Goal: Find specific page/section: Find specific page/section

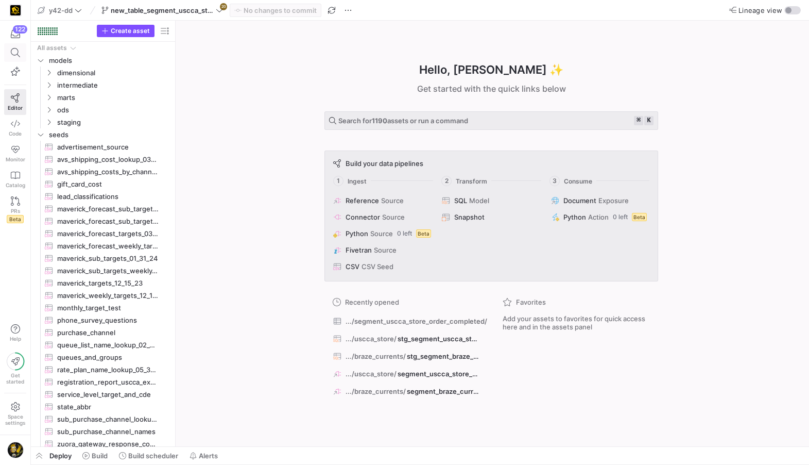
click at [17, 50] on icon at bounding box center [15, 52] width 9 height 9
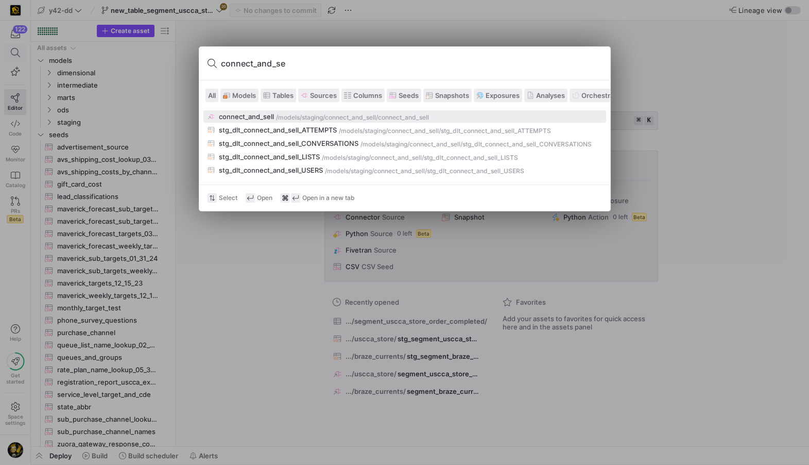
type input "connect_and_se"
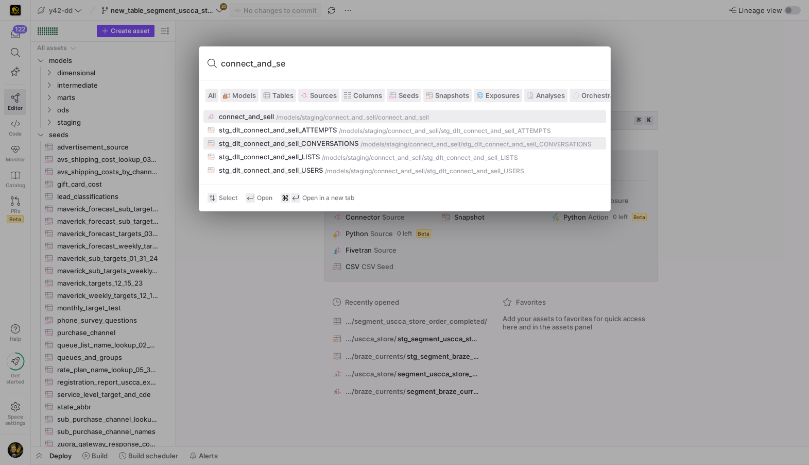
click at [275, 137] on div "connect_and_sell /models/ staging/connect_and_sell /connect_and_sell stg_dlt_co…" at bounding box center [405, 143] width 403 height 66
click at [278, 145] on div "stg_dlt_connect_and_sell_CONVERSATIONS" at bounding box center [289, 143] width 140 height 8
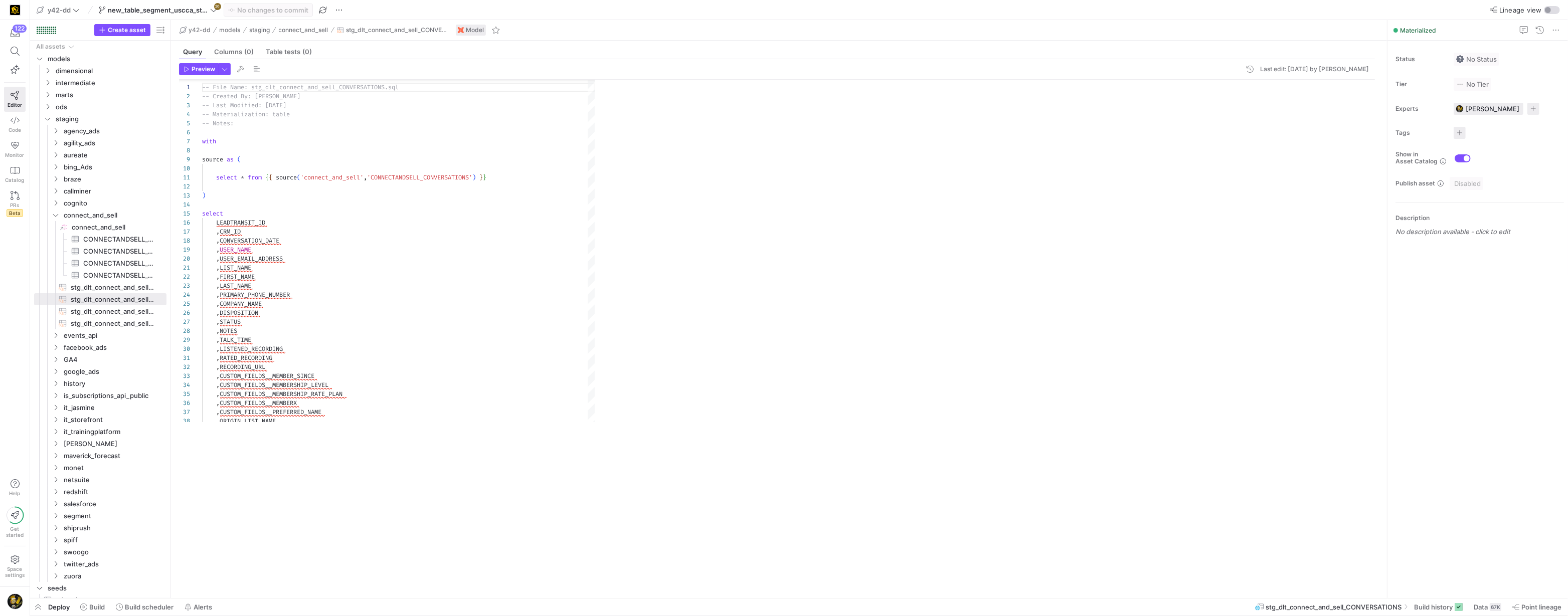
scroll to position [91, 0]
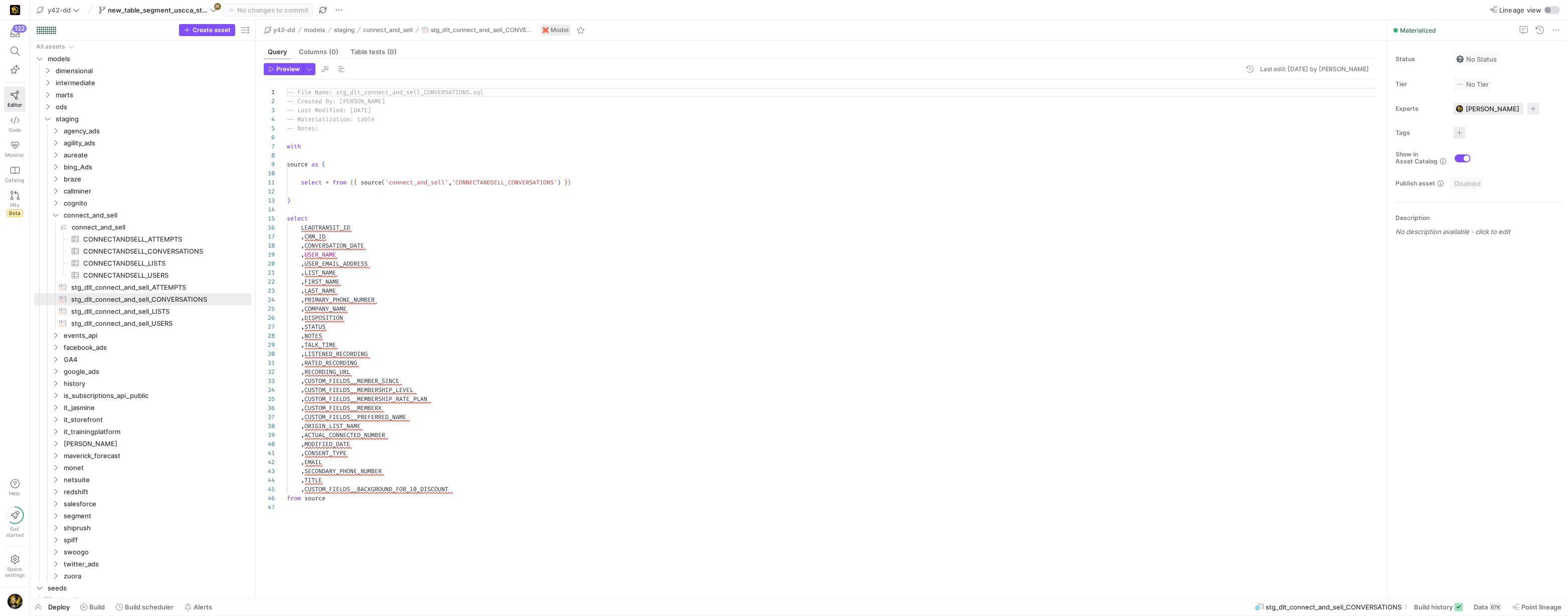
drag, startPoint x: 178, startPoint y: 298, endPoint x: 254, endPoint y: 301, distance: 76.1
click at [139, 309] on span "stg_dlt_connect_and_sell_LISTS​​​​​​​​​​" at bounding box center [155, 311] width 168 height 12
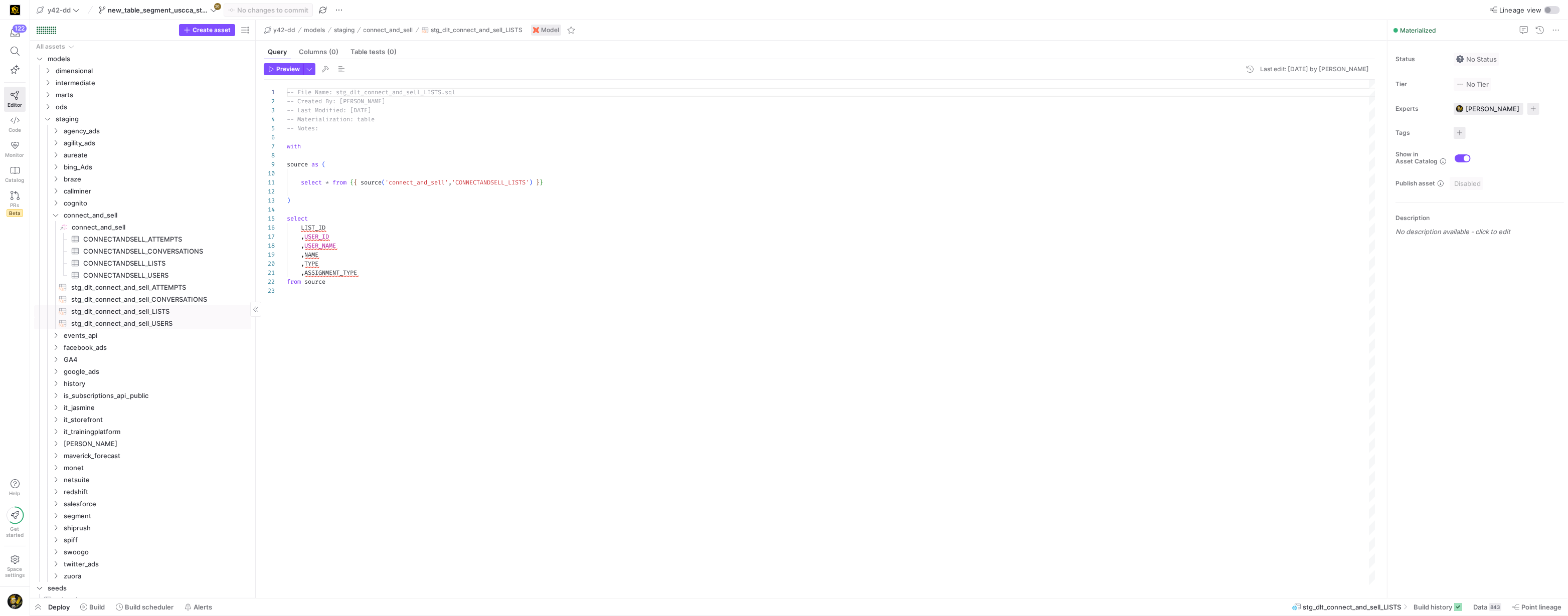
click at [143, 320] on span "stg_dlt_connect_and_sell_USERS​​​​​​​​​​" at bounding box center [155, 324] width 168 height 12
click at [143, 306] on span "stg_dlt_connect_and_sell_LISTS​​​​​​​​​​" at bounding box center [155, 311] width 168 height 12
type textarea "-- File Name: stg_dlt_connect_and_sell_LISTS.sql -- Created By: [PERSON_NAME] -…"
click at [18, 123] on icon at bounding box center [15, 120] width 9 height 9
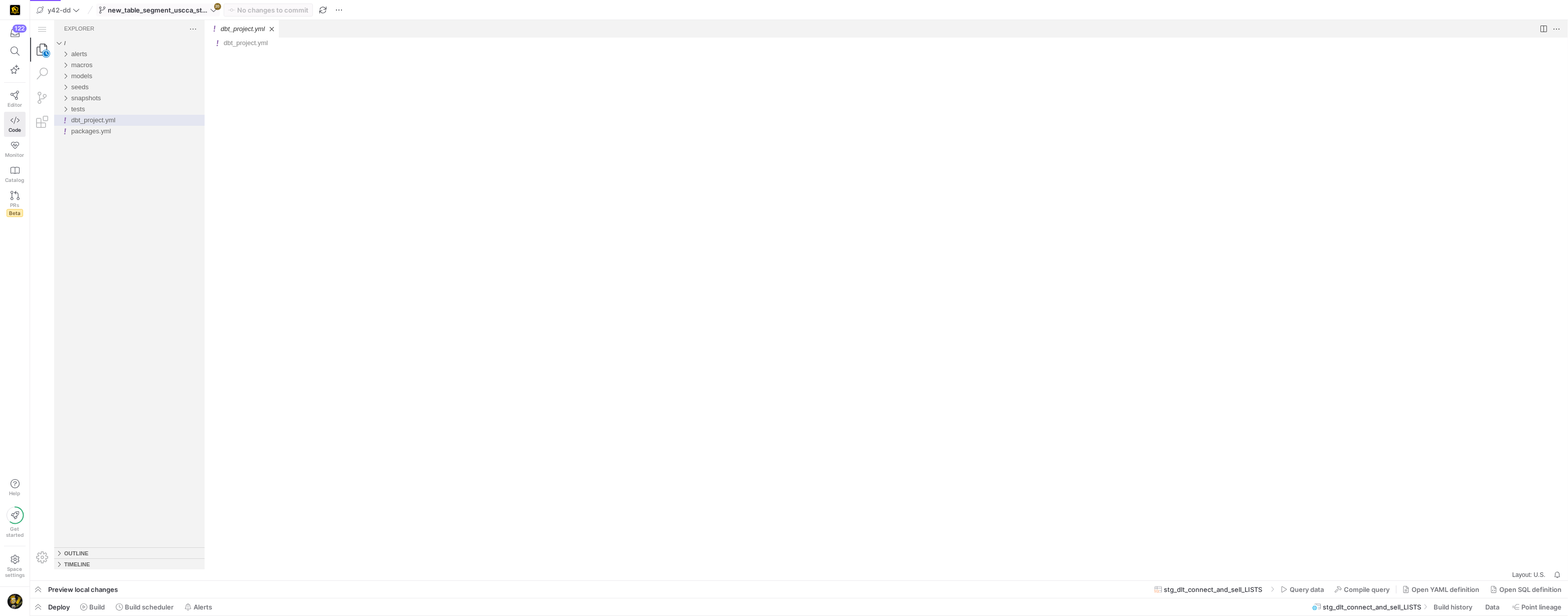
click at [210, 11] on icon at bounding box center [213, 10] width 7 height 7
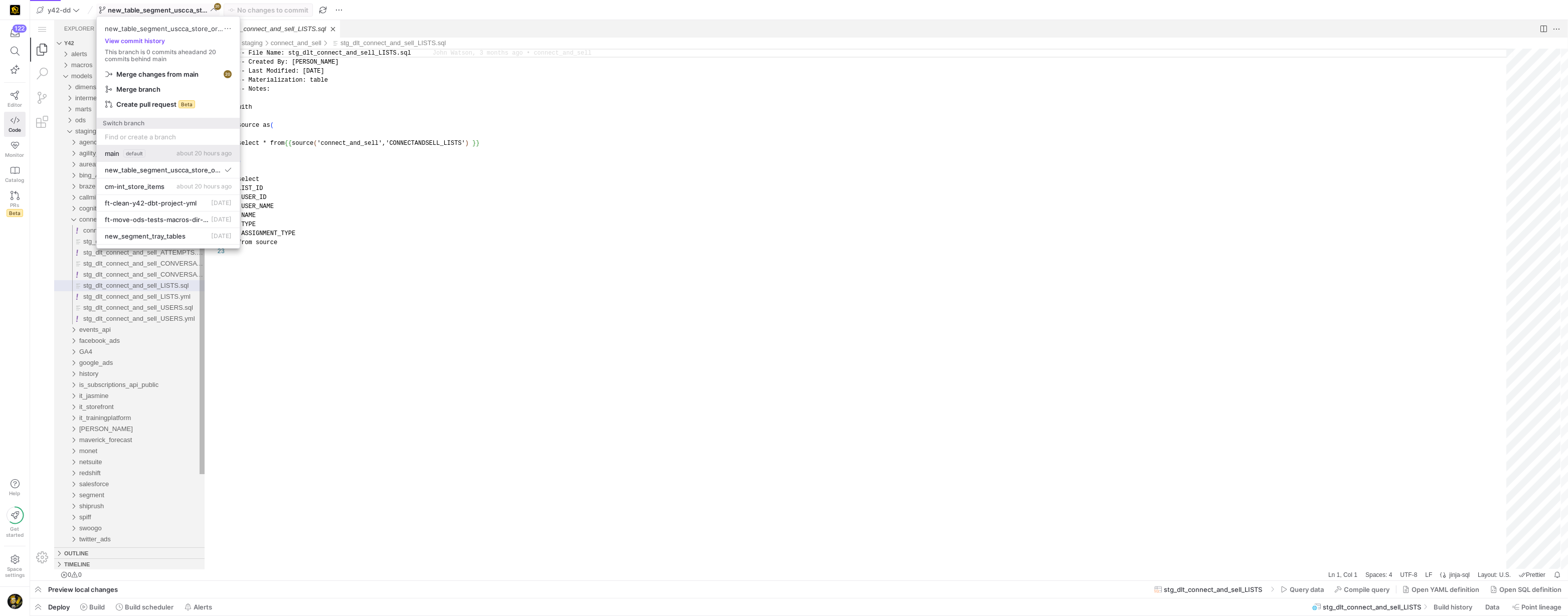
click at [113, 148] on button "main default about 20 hours ago" at bounding box center [167, 153] width 143 height 17
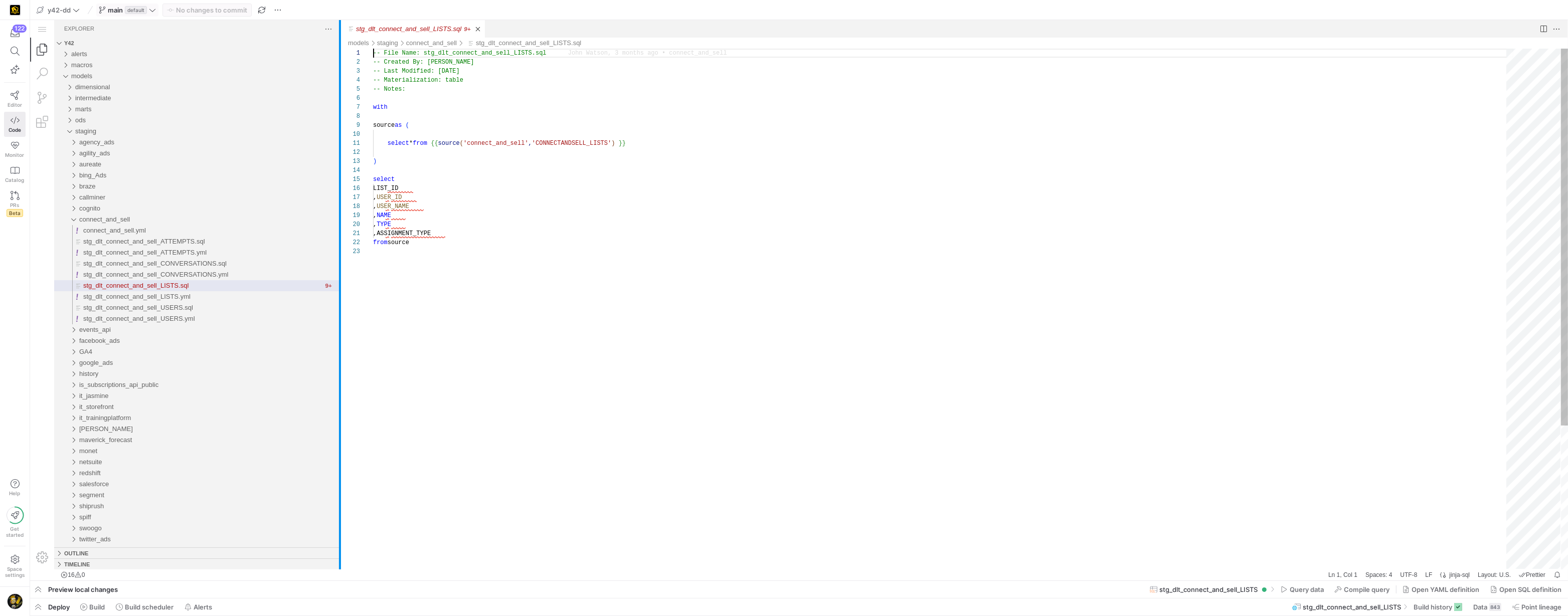
drag, startPoint x: 204, startPoint y: 297, endPoint x: 340, endPoint y: 295, distance: 136.0
click at [340, 295] on div at bounding box center [340, 295] width 2 height 550
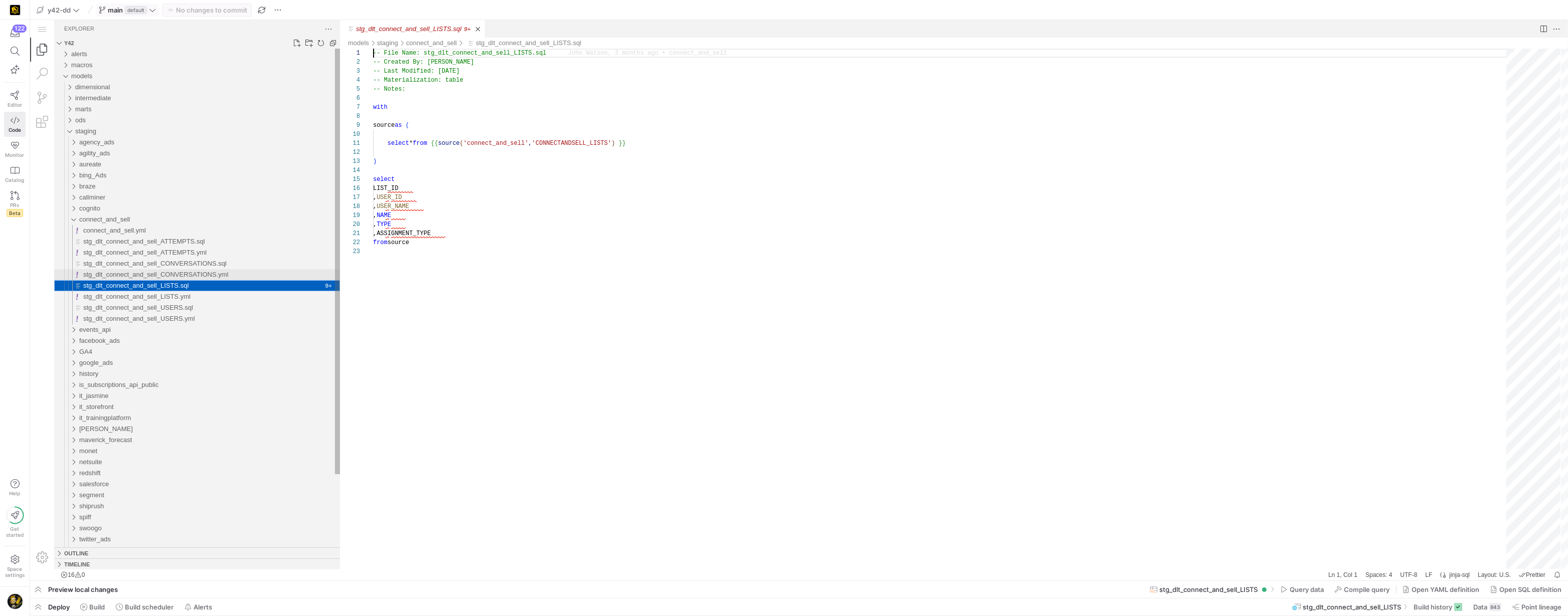
click at [203, 271] on span "stg_dlt_connect_and_sell_CONVERSATIONS.yml" at bounding box center [156, 274] width 145 height 8
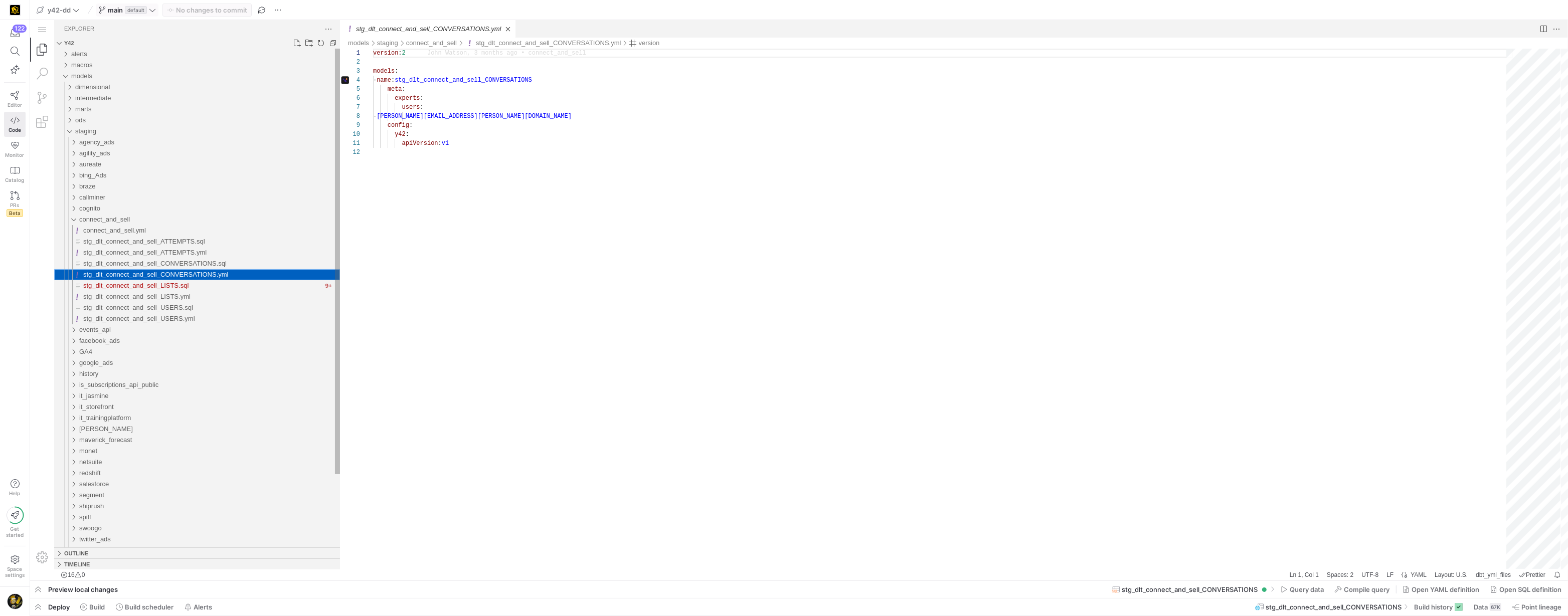
scroll to position [91, 0]
click at [201, 263] on span "stg_dlt_connect_and_sell_CONVERSATIONS.sql" at bounding box center [155, 264] width 143 height 8
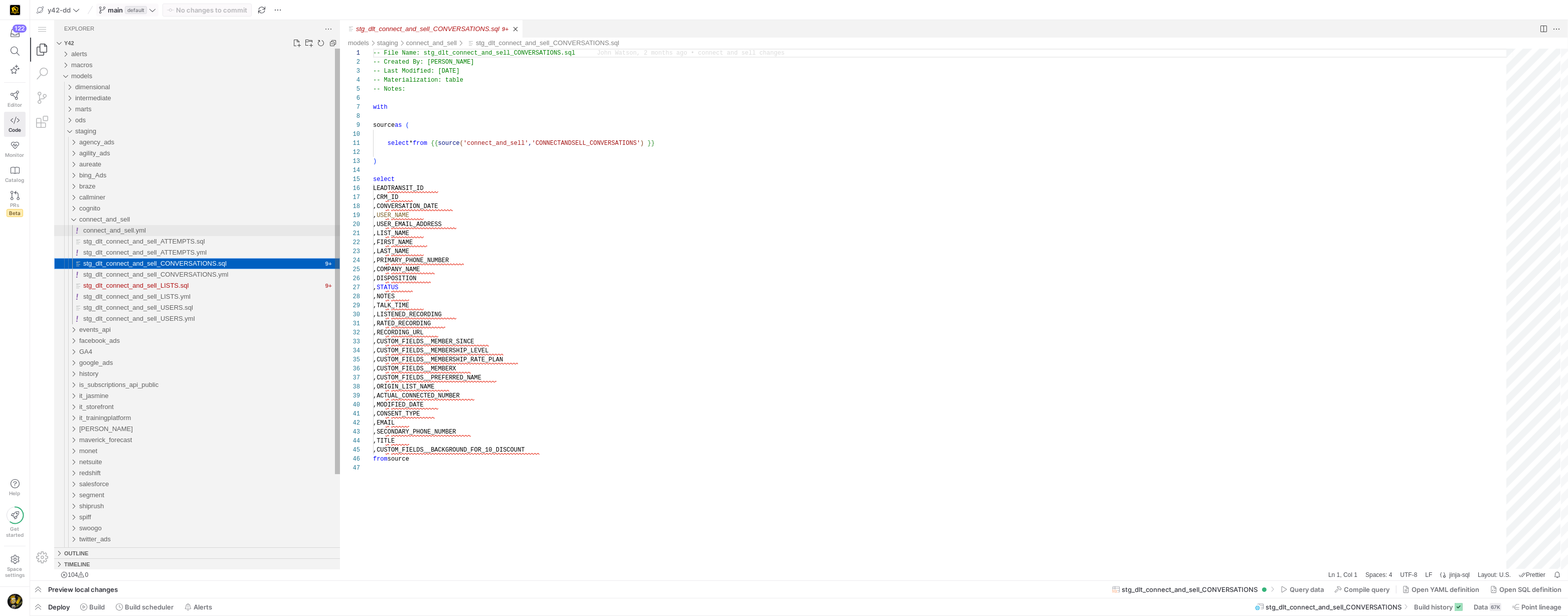
click at [113, 229] on span "connect_and_sell.yml" at bounding box center [115, 231] width 62 height 8
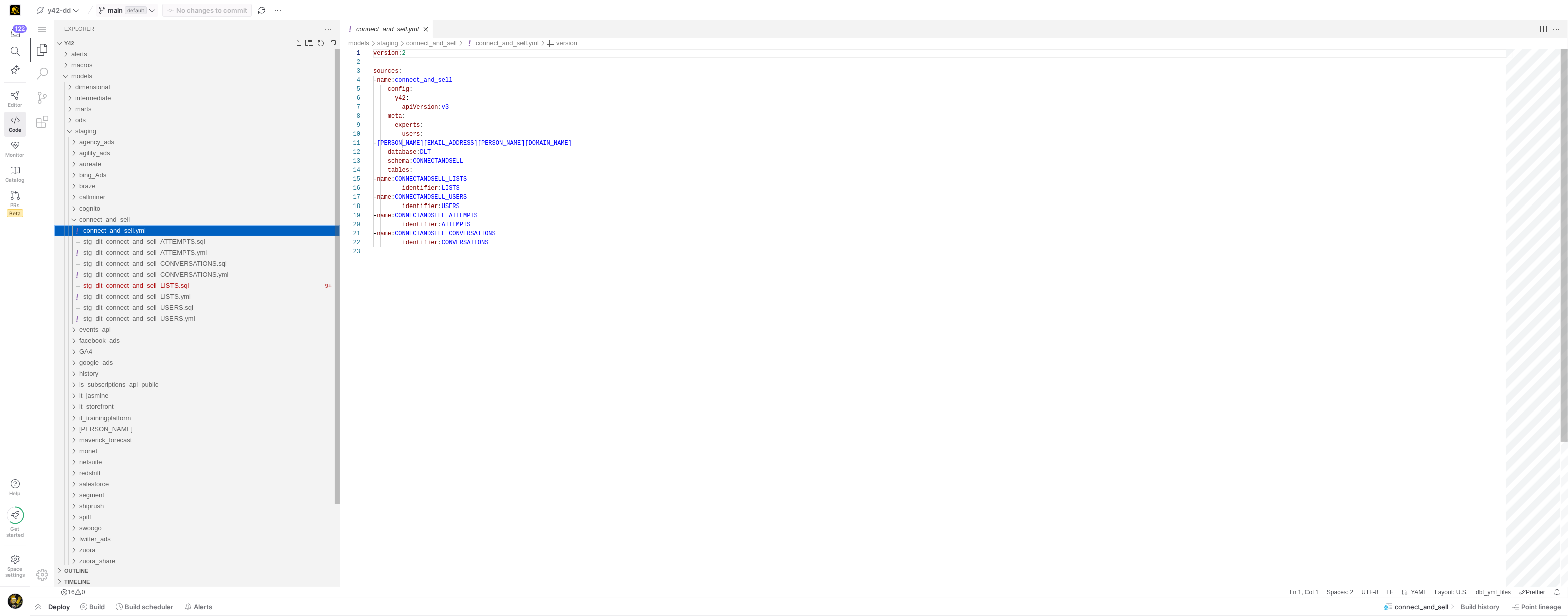
scroll to position [91, 0]
